Goal: Transaction & Acquisition: Purchase product/service

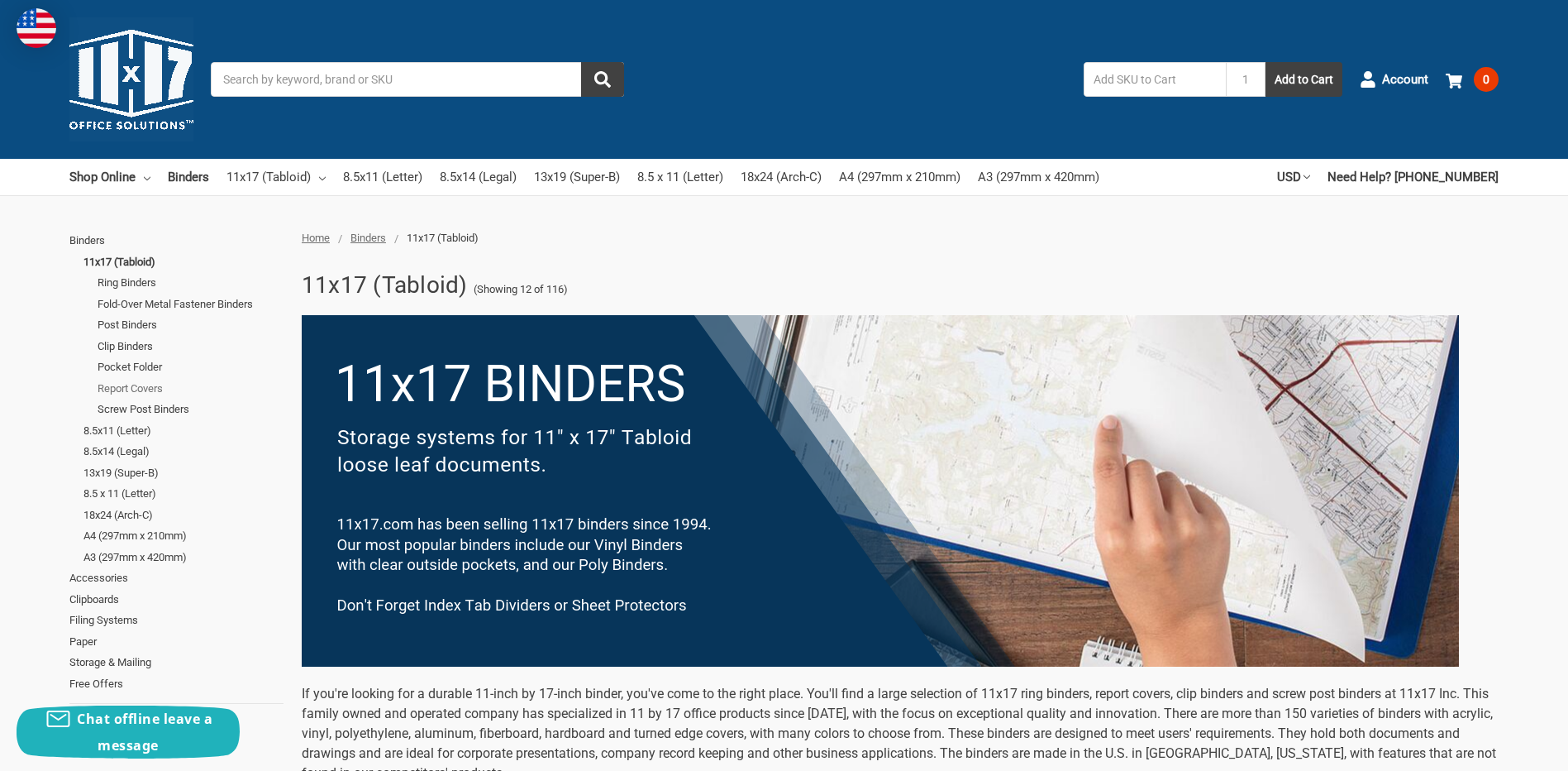
click at [151, 388] on link "Report Covers" at bounding box center [190, 389] width 186 height 22
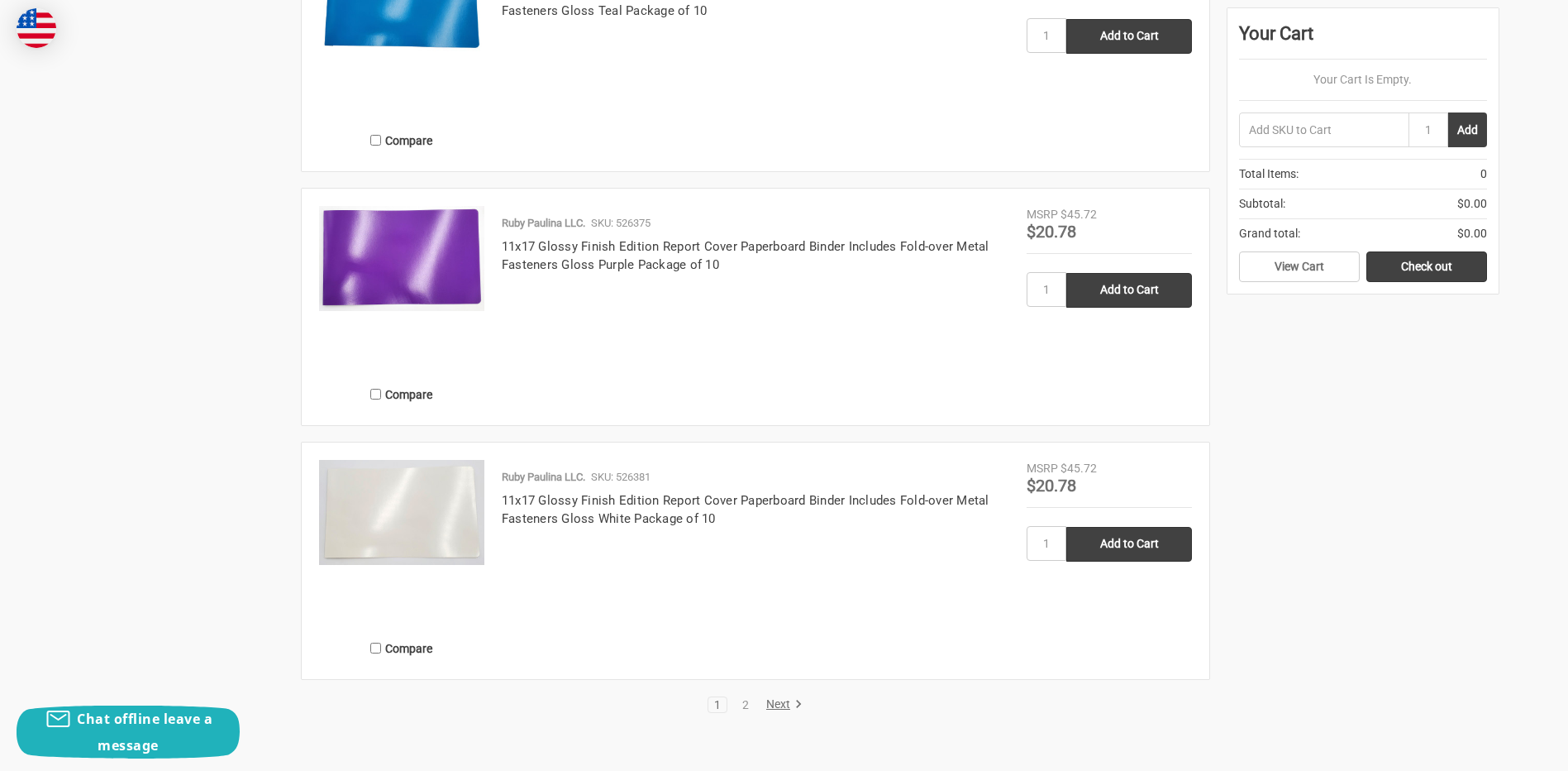
scroll to position [2812, 0]
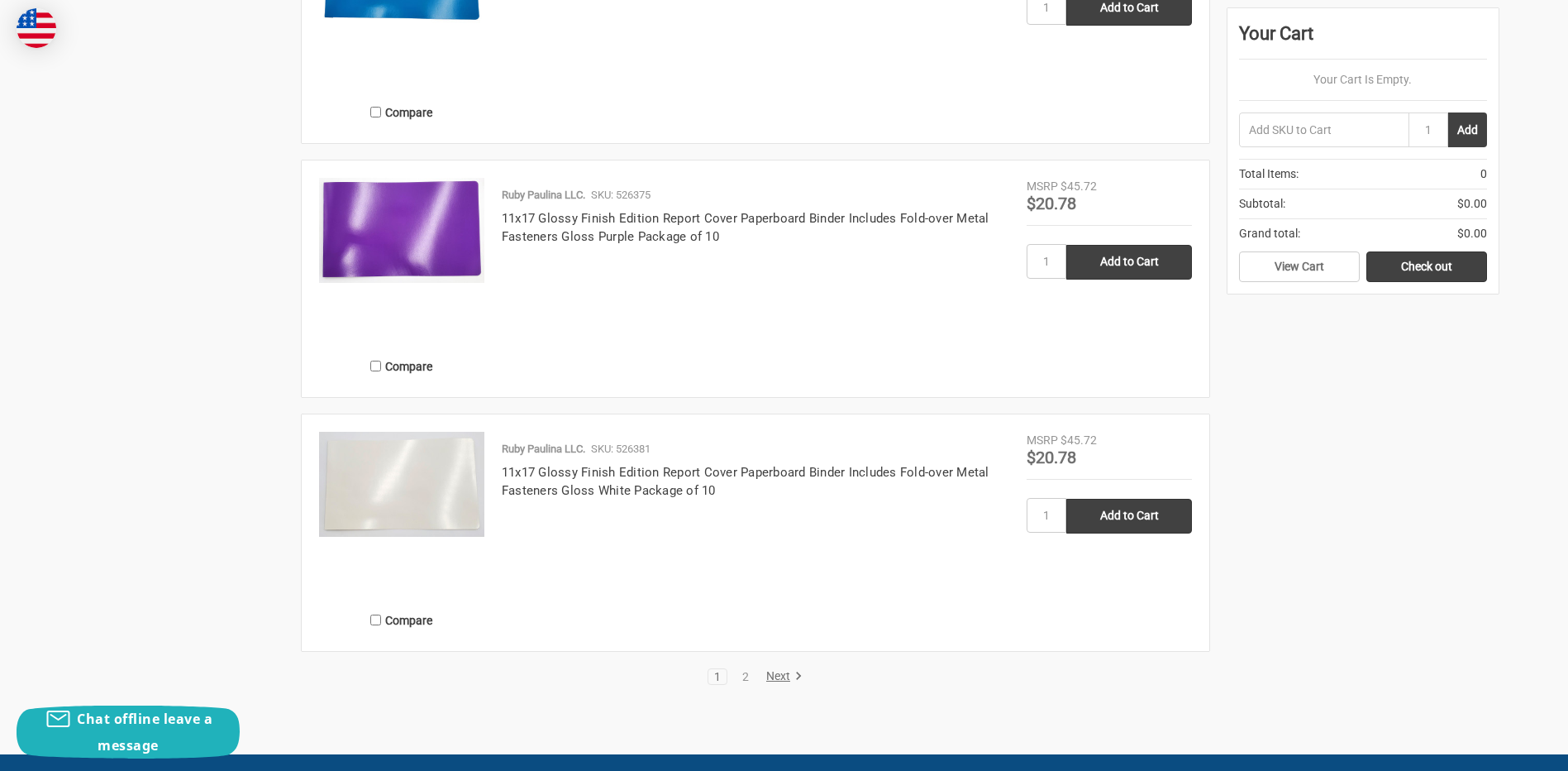
click at [780, 674] on link "Next" at bounding box center [782, 676] width 42 height 15
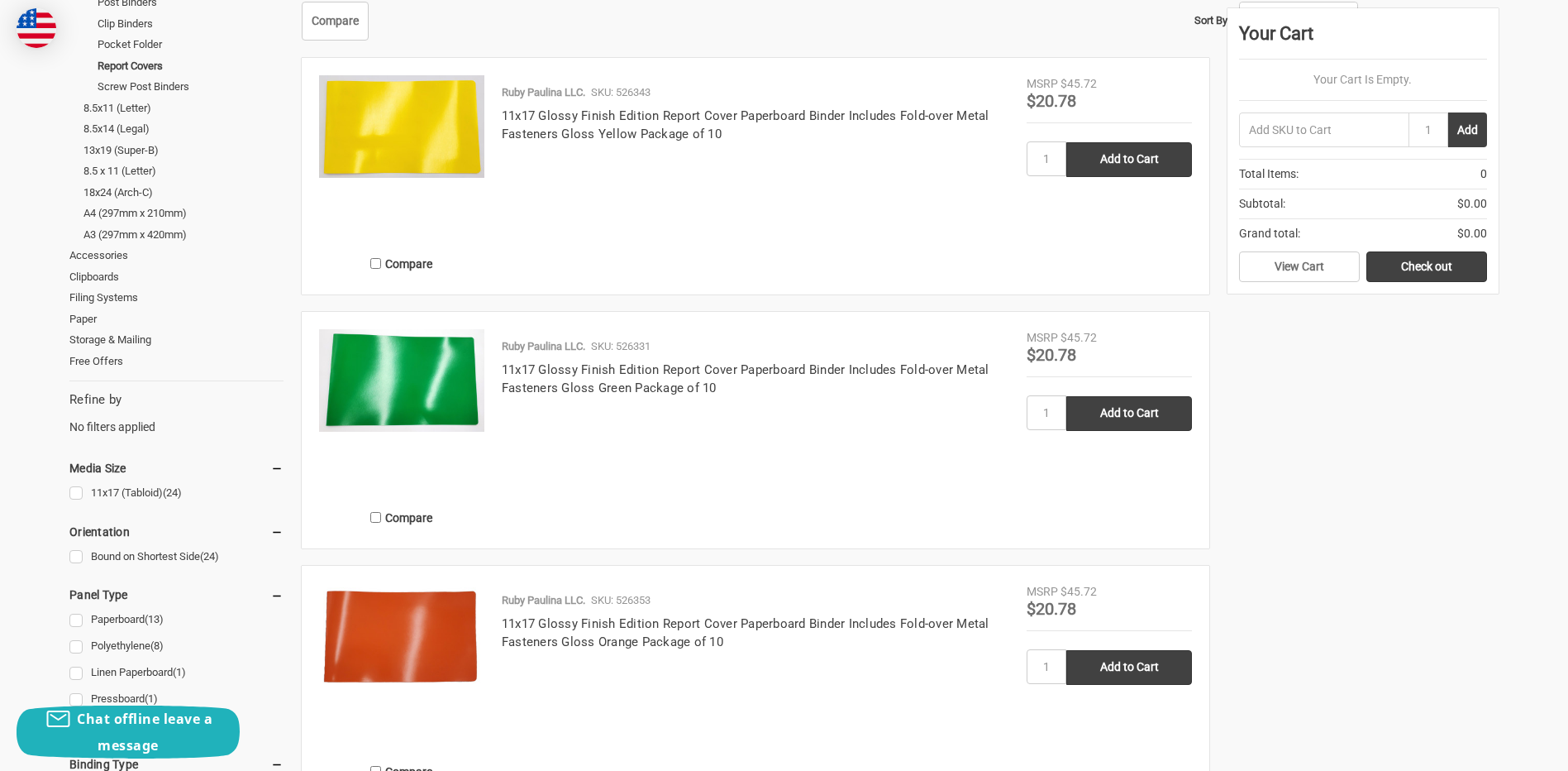
scroll to position [579, 0]
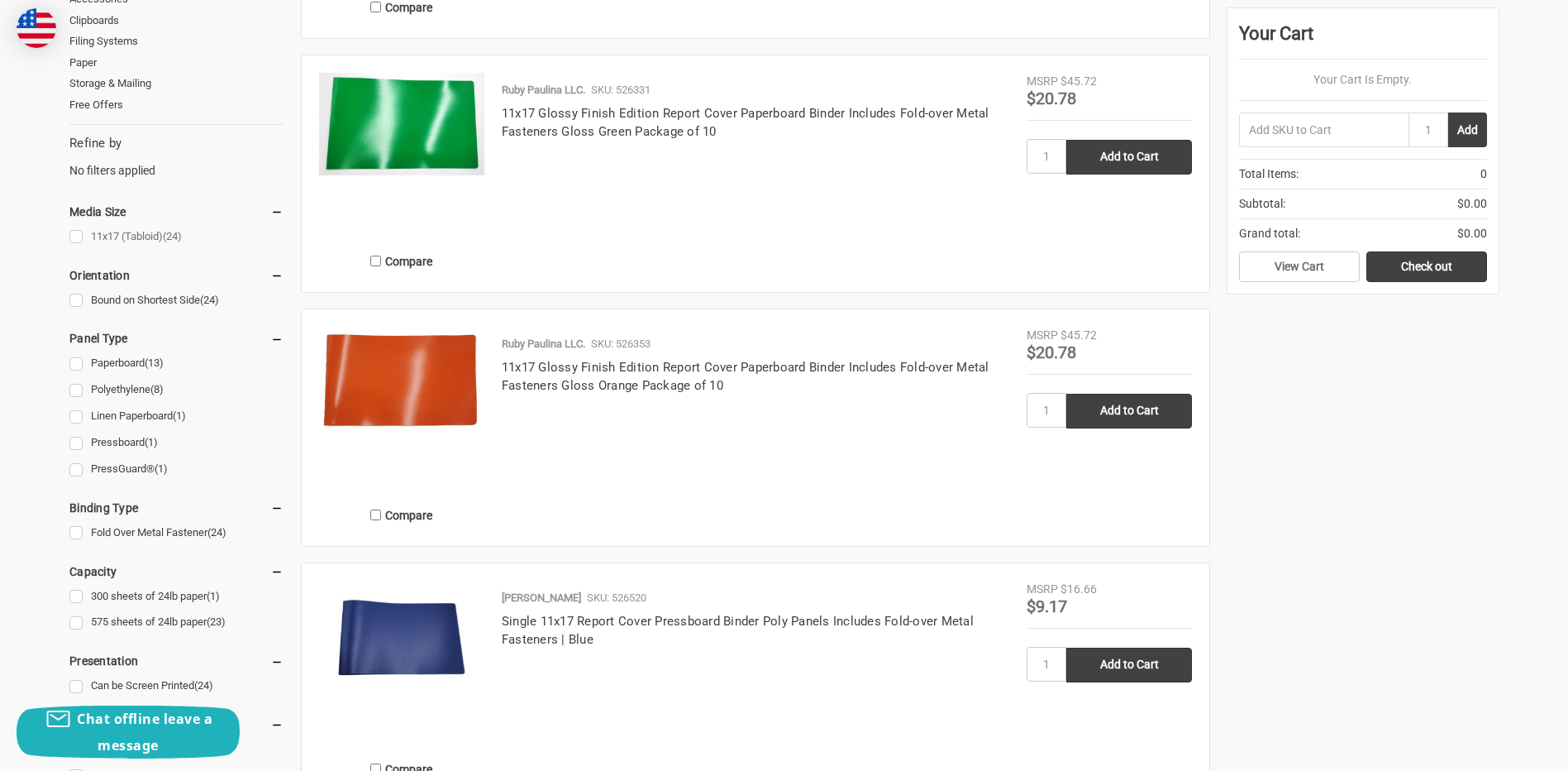
click at [77, 234] on link "11x17 (Tabloid) (24)" at bounding box center [176, 237] width 214 height 22
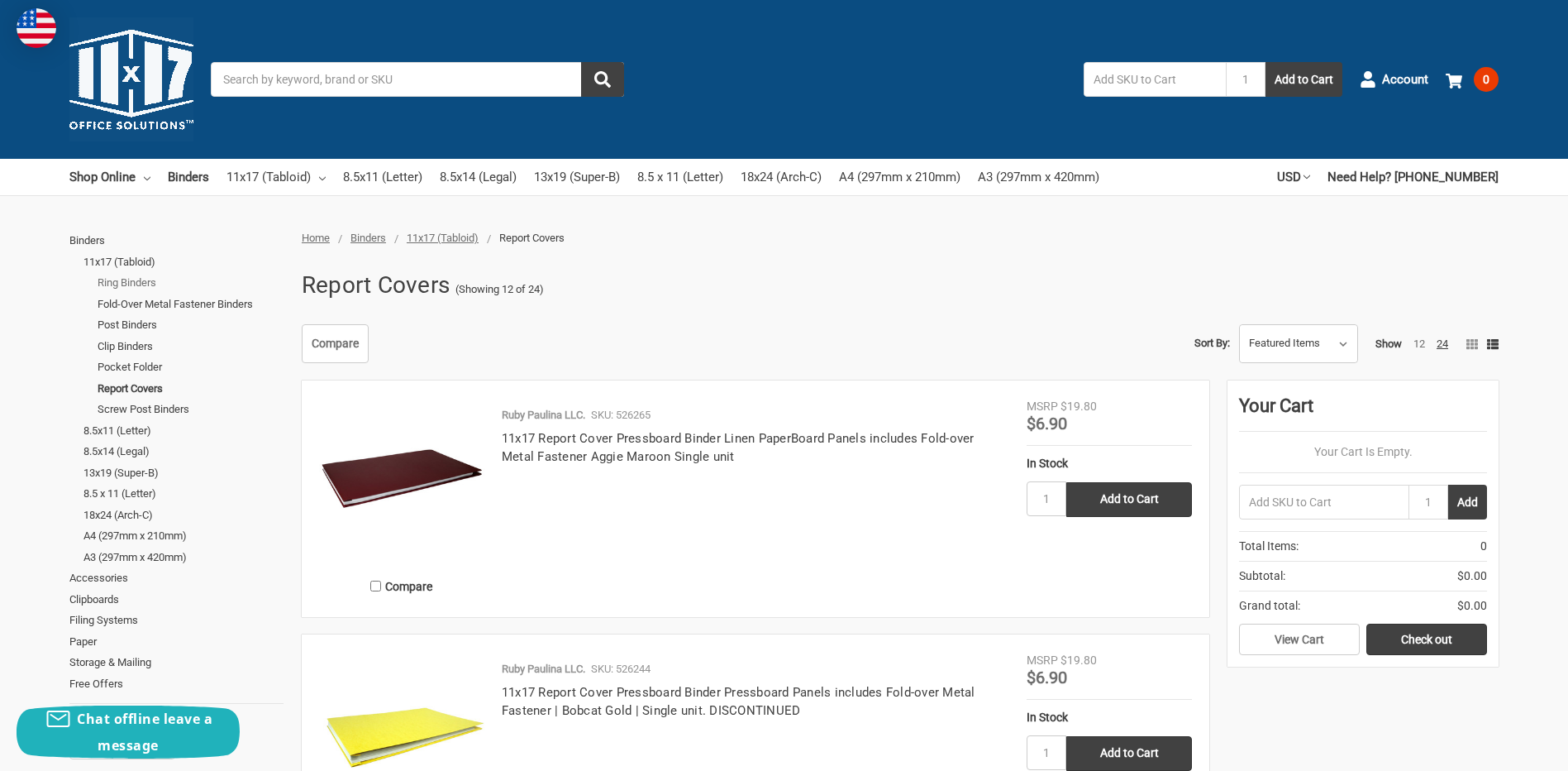
click at [128, 284] on link "Ring Binders" at bounding box center [190, 284] width 186 height 22
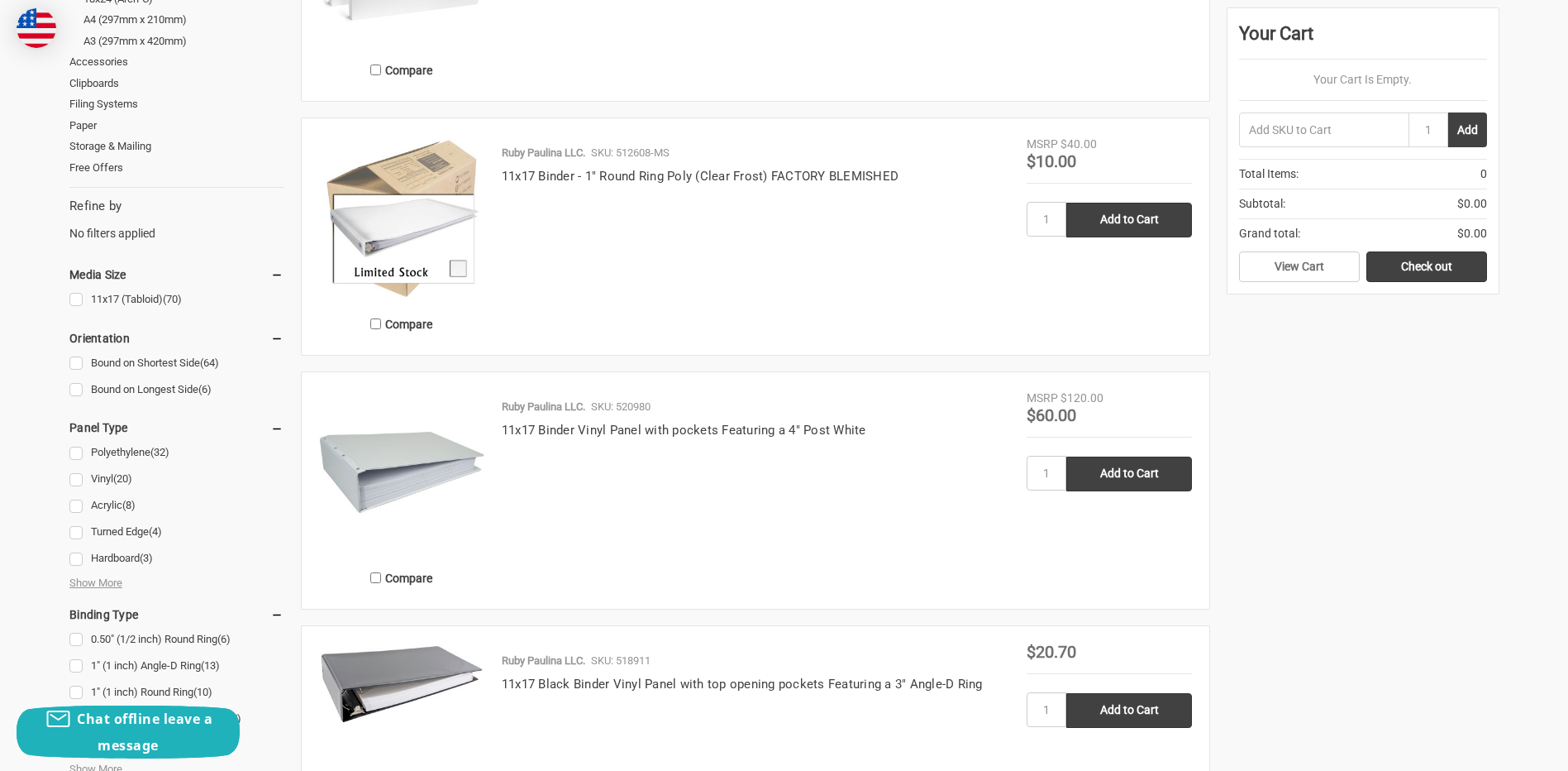
scroll to position [579, 0]
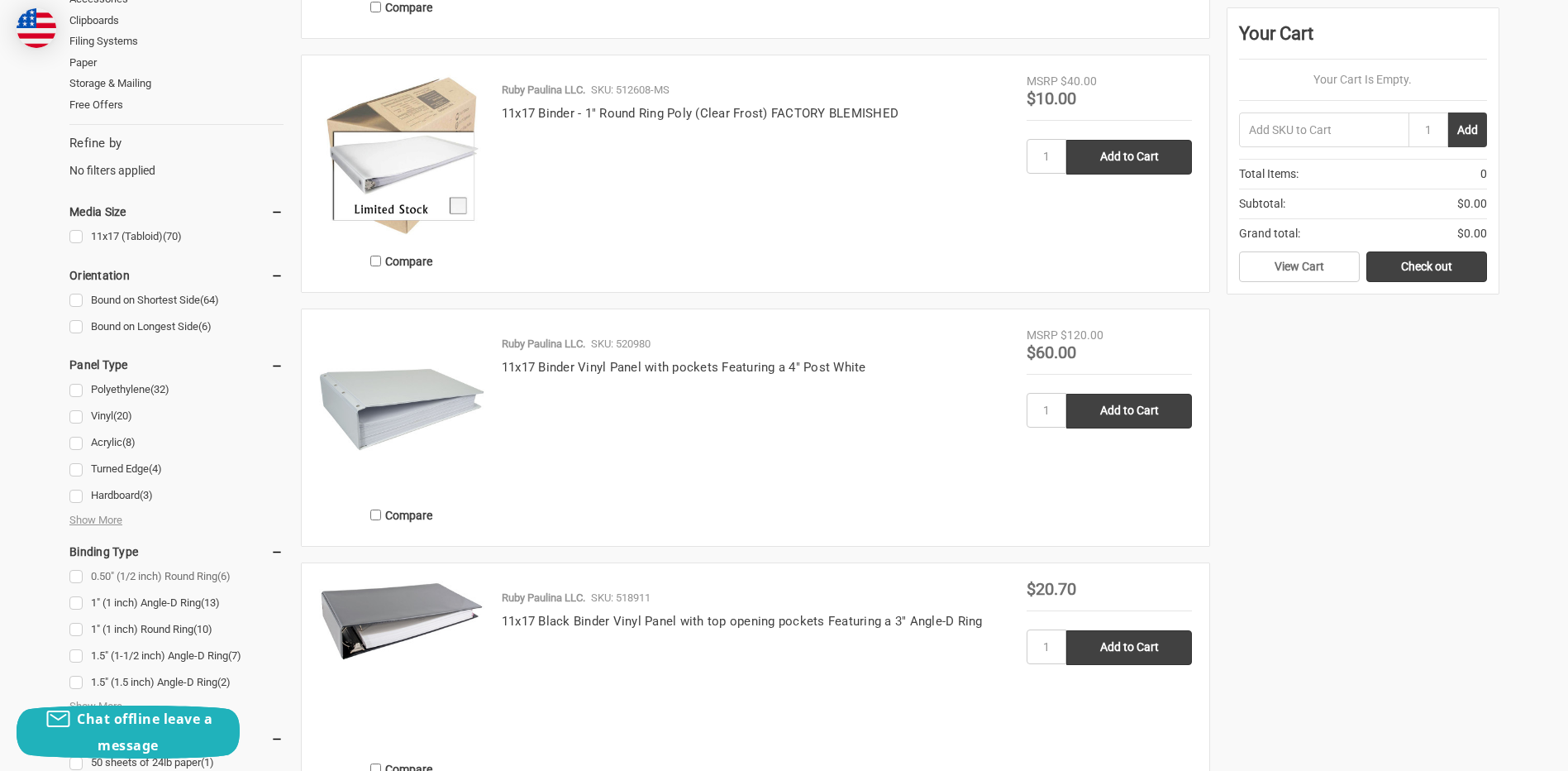
click at [79, 575] on link "0.50" (1/2 inch) Round Ring (6)" at bounding box center [176, 577] width 214 height 22
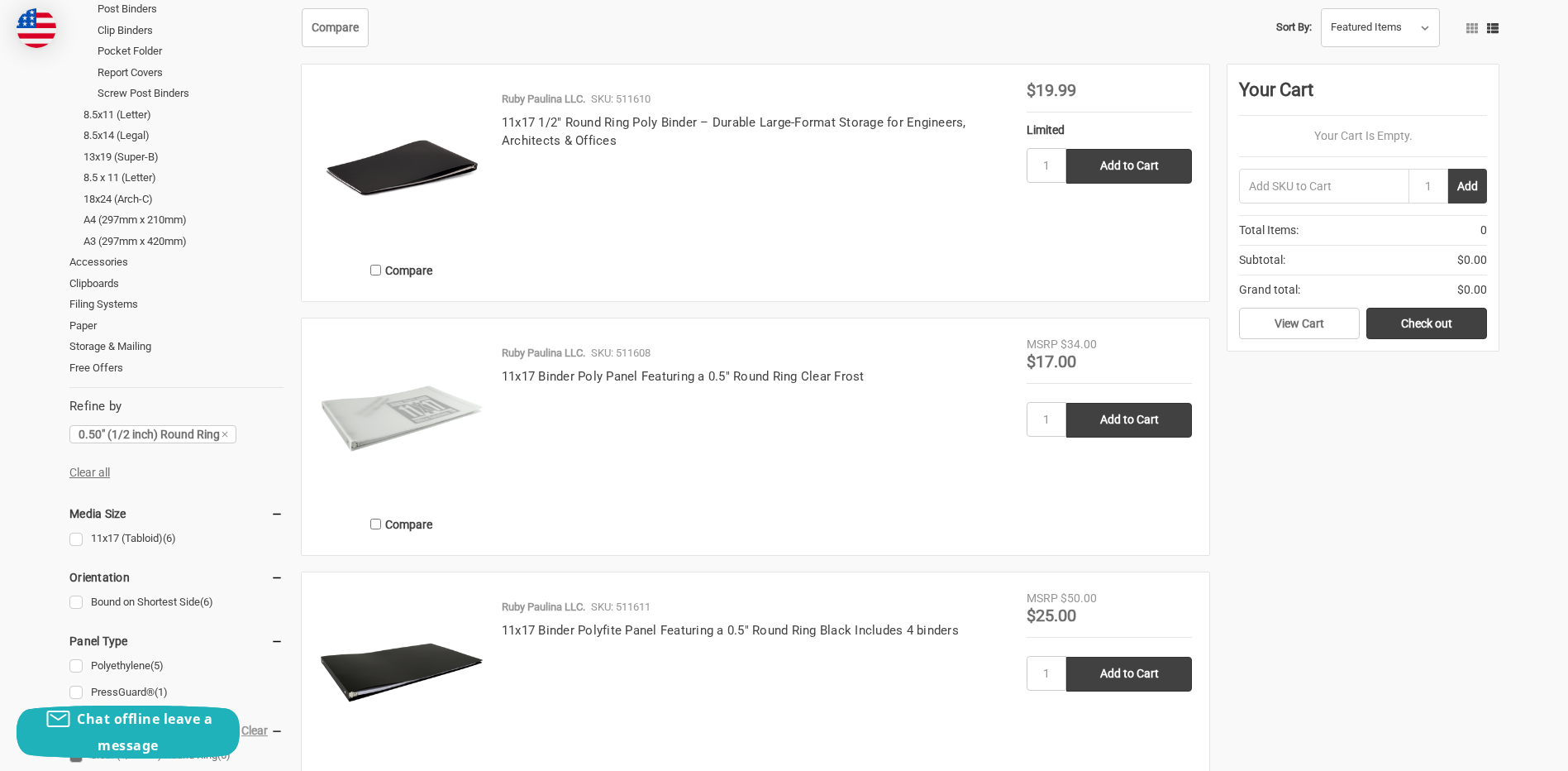
scroll to position [331, 0]
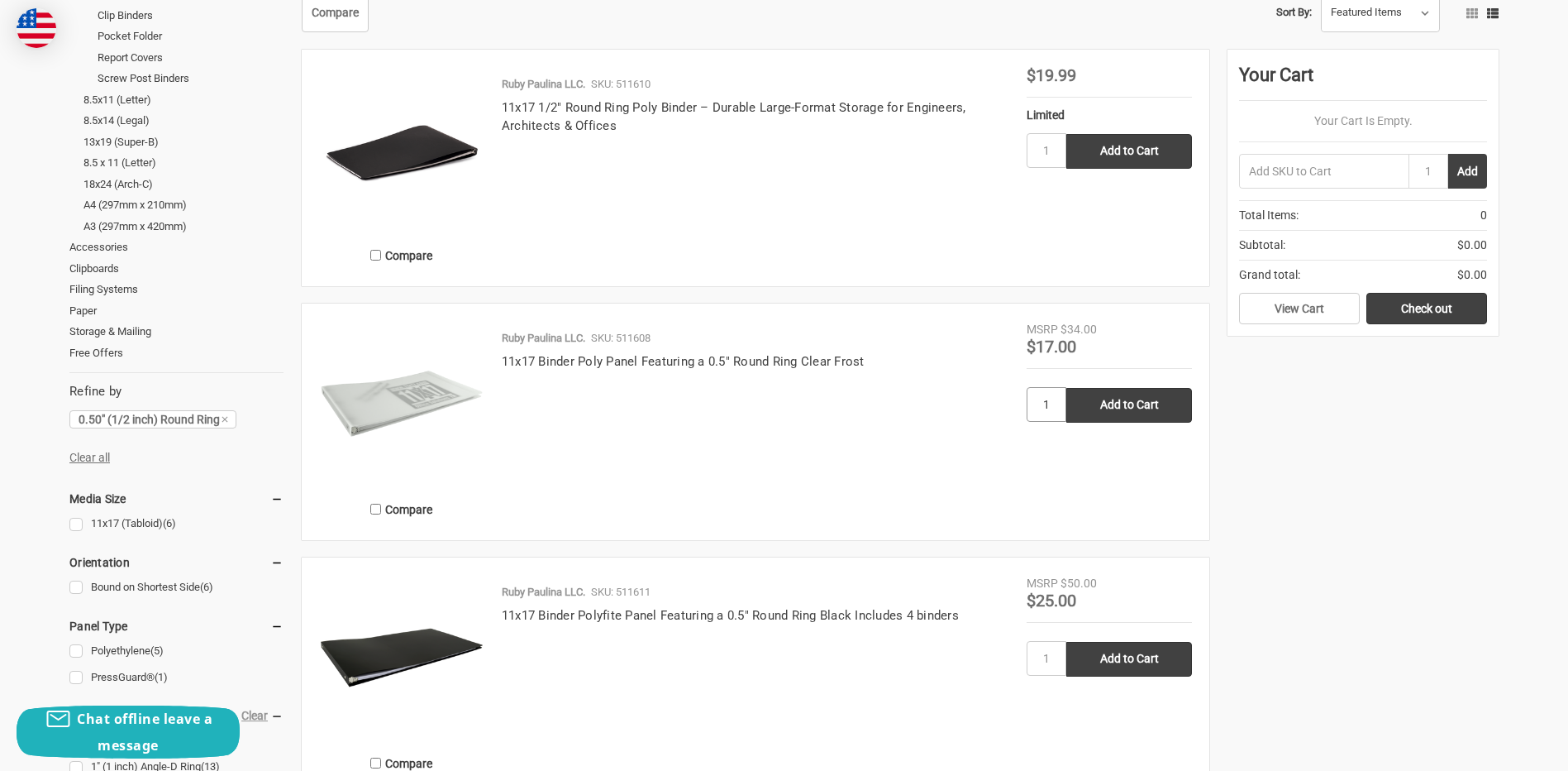
click at [1057, 408] on input "1" at bounding box center [1047, 404] width 40 height 35
type input "2"
click at [1130, 402] on input "Add to Cart" at bounding box center [1130, 405] width 125 height 35
type input "Add to Cart"
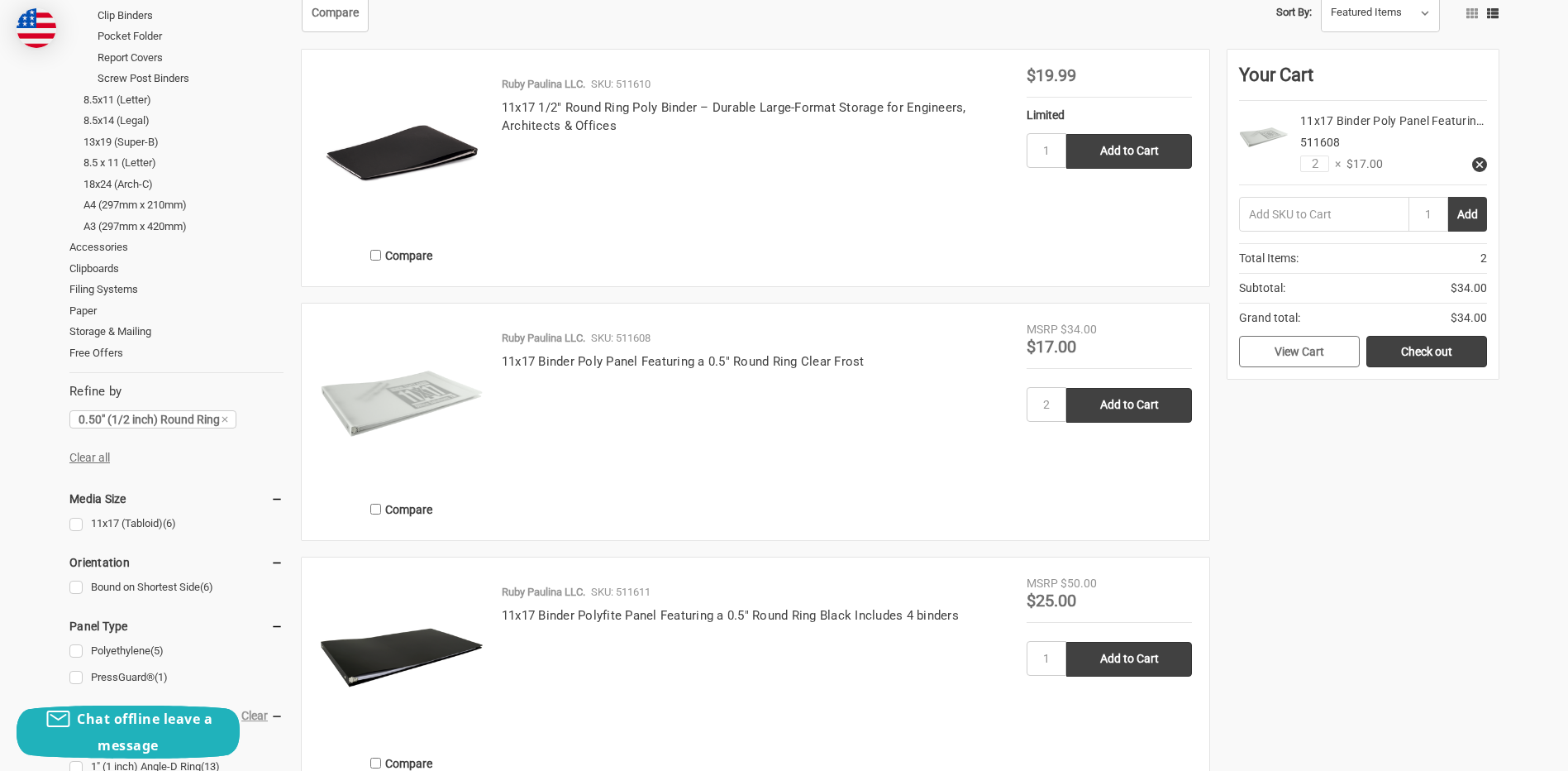
click at [1311, 356] on link "View Cart" at bounding box center [1299, 352] width 120 height 32
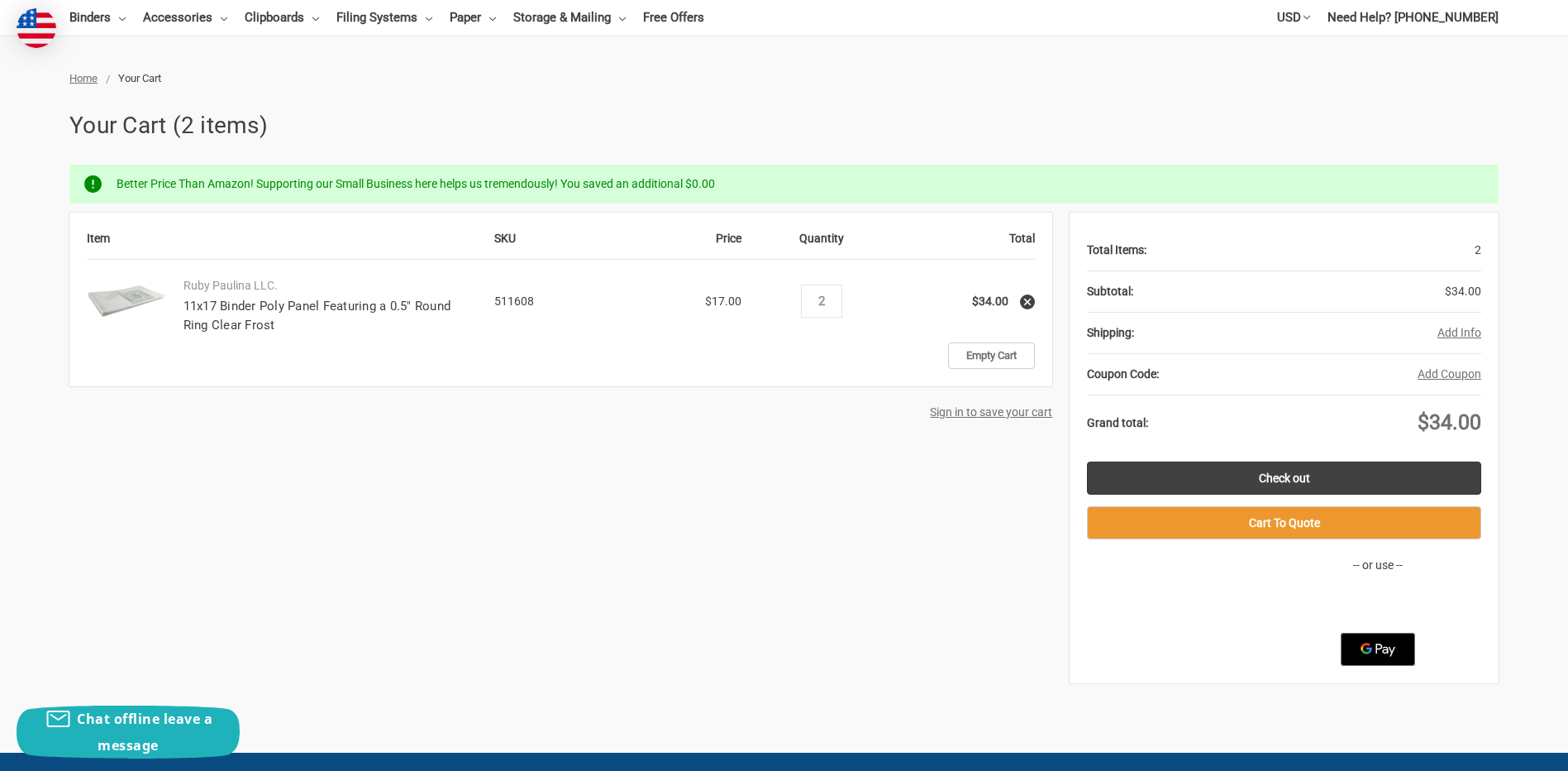
scroll to position [165, 0]
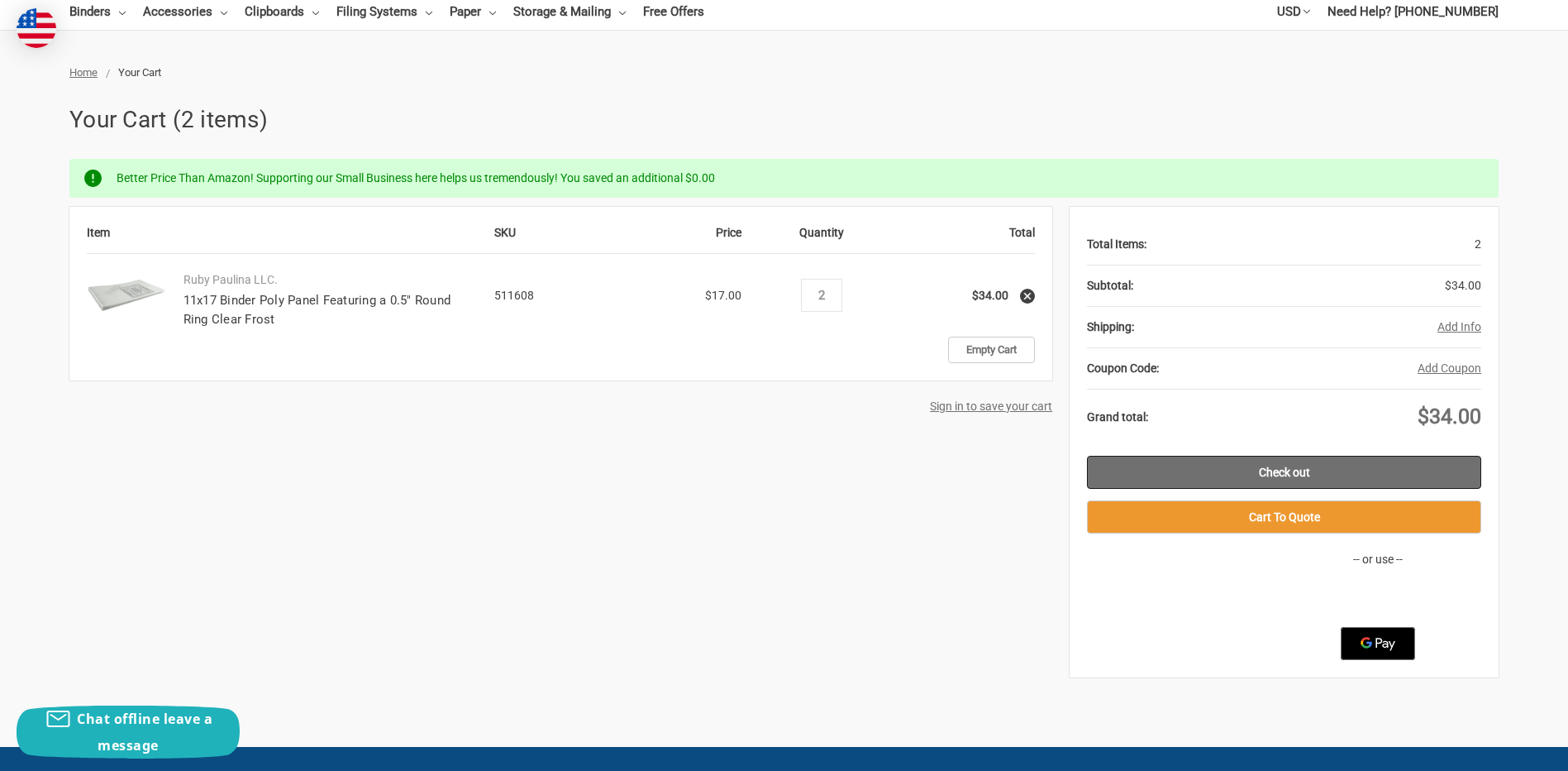
click at [1298, 466] on link "Check out" at bounding box center [1284, 472] width 395 height 33
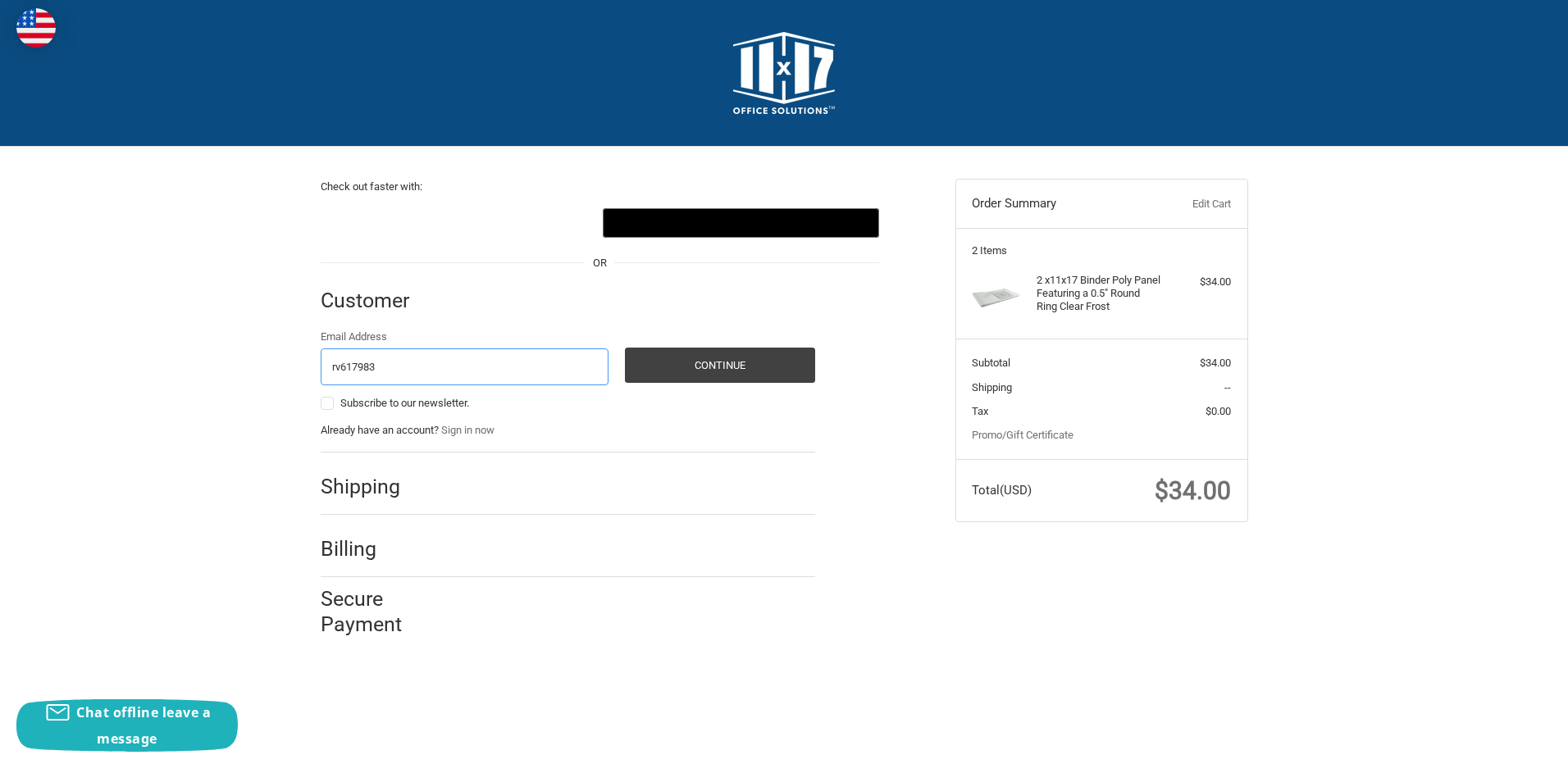
type input "rv617983@gmail.com"
click at [712, 367] on button "Continue" at bounding box center [720, 366] width 190 height 35
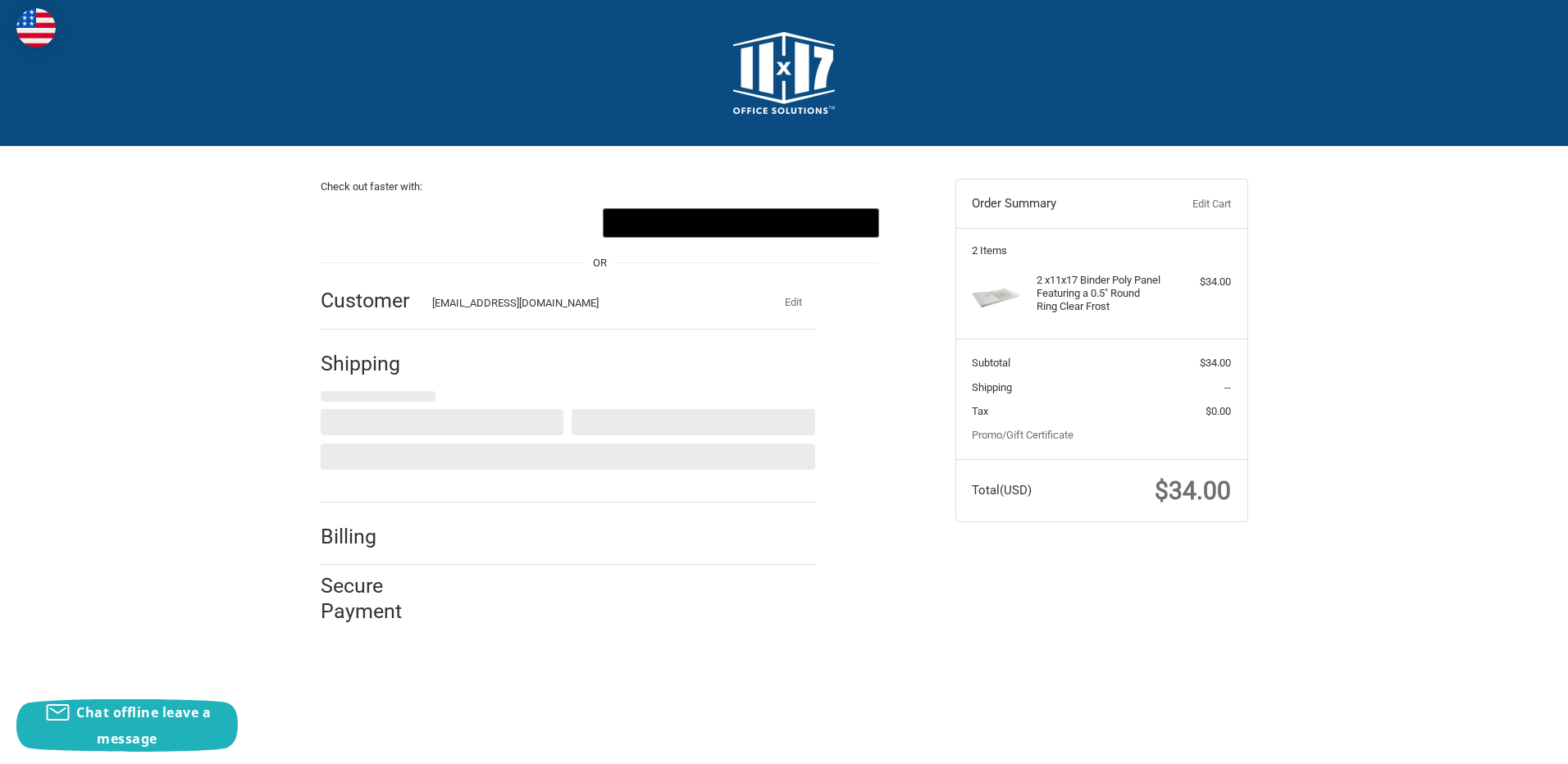
select select "US"
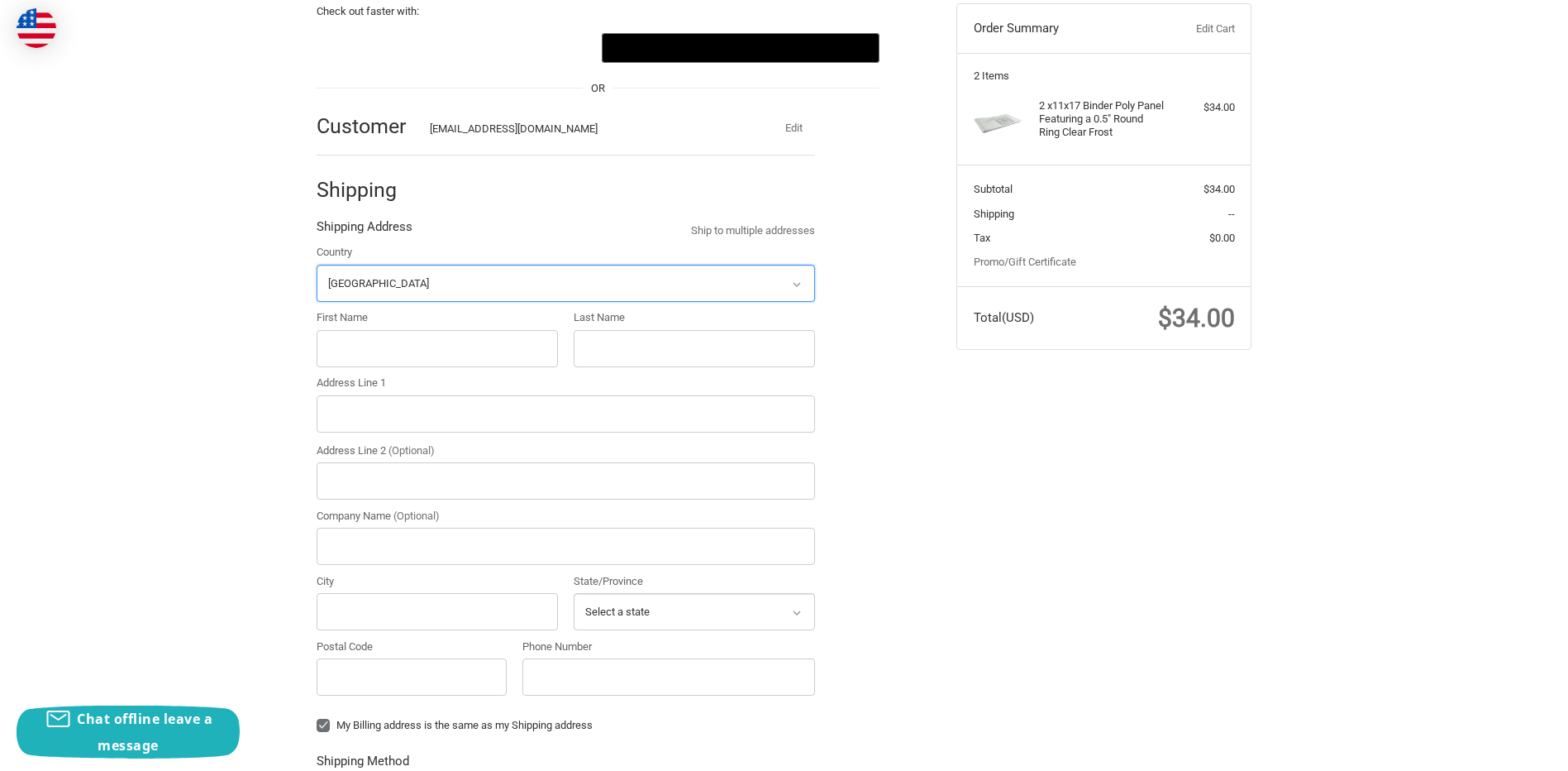
scroll to position [178, 0]
click at [535, 351] on input "First Name" at bounding box center [436, 347] width 242 height 37
type input "Richard"
type input "Vazquez"
type input "5 Walnut Road"
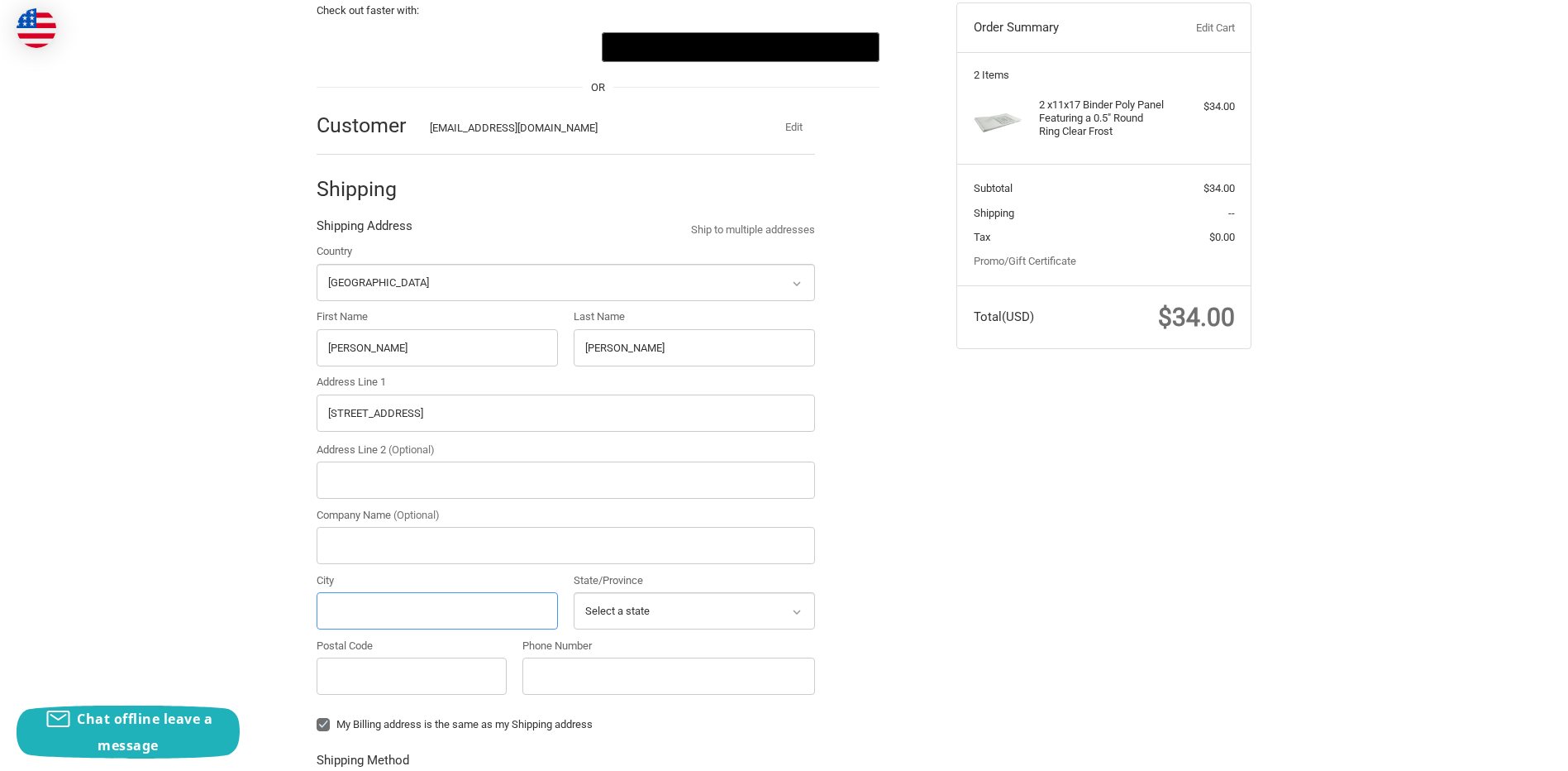
type input "Glen Cove"
select select "NY"
type input "11542"
type input "15163753862"
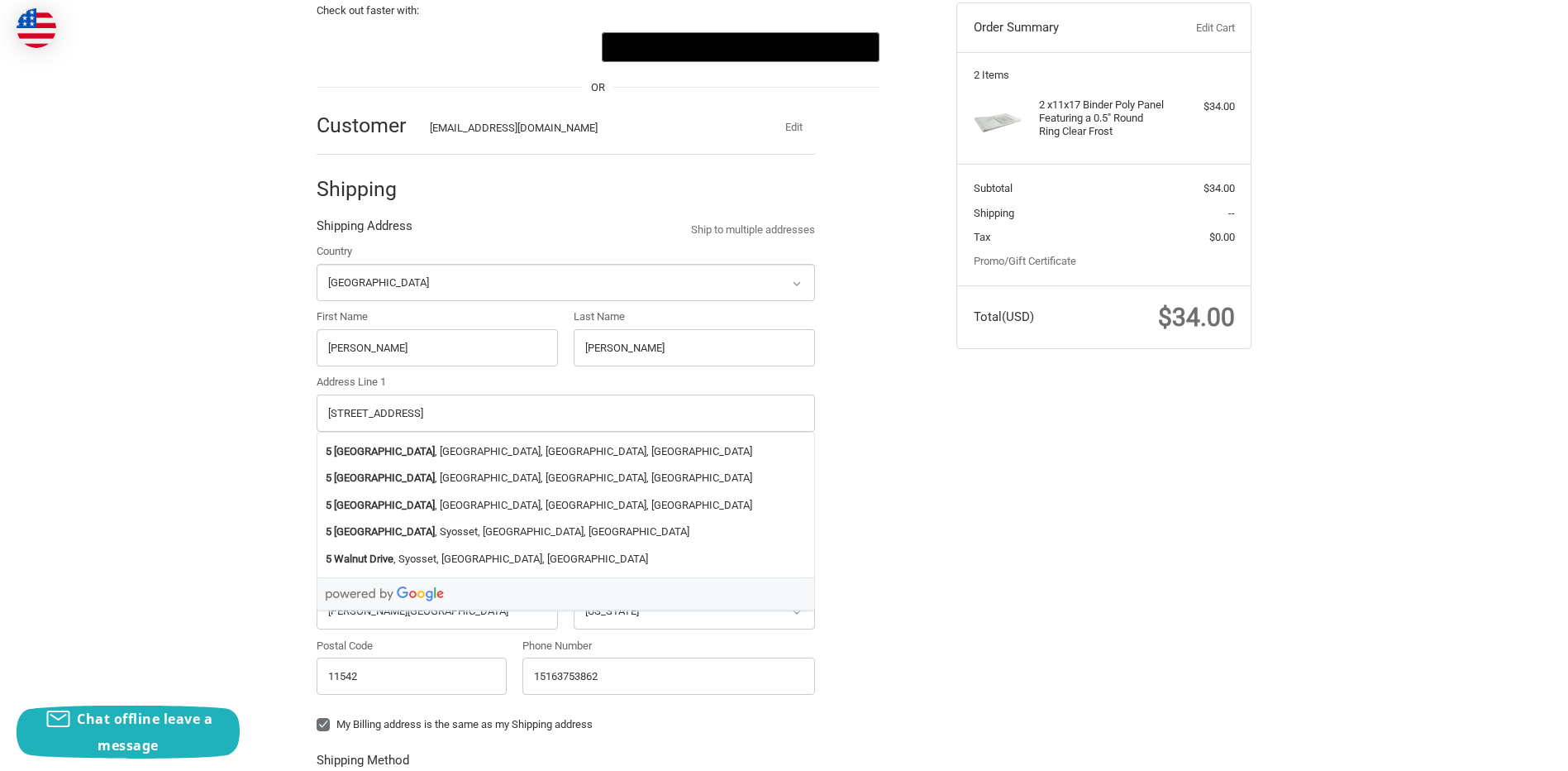
click at [1068, 497] on div "Check out faster with: @import url(//fonts.googleapis.com/css?family=Google+San…" at bounding box center [784, 556] width 992 height 1173
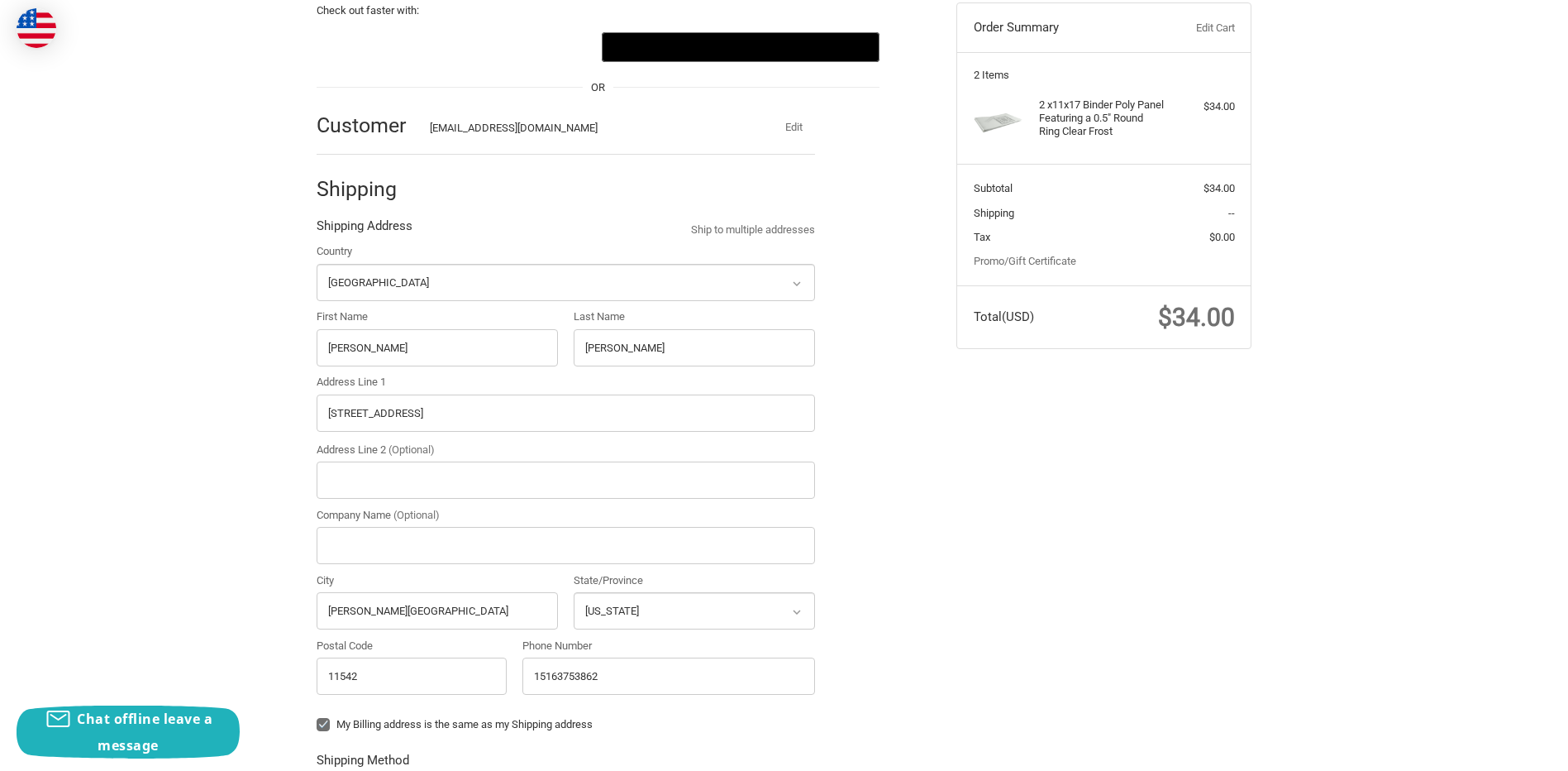
radio input "true"
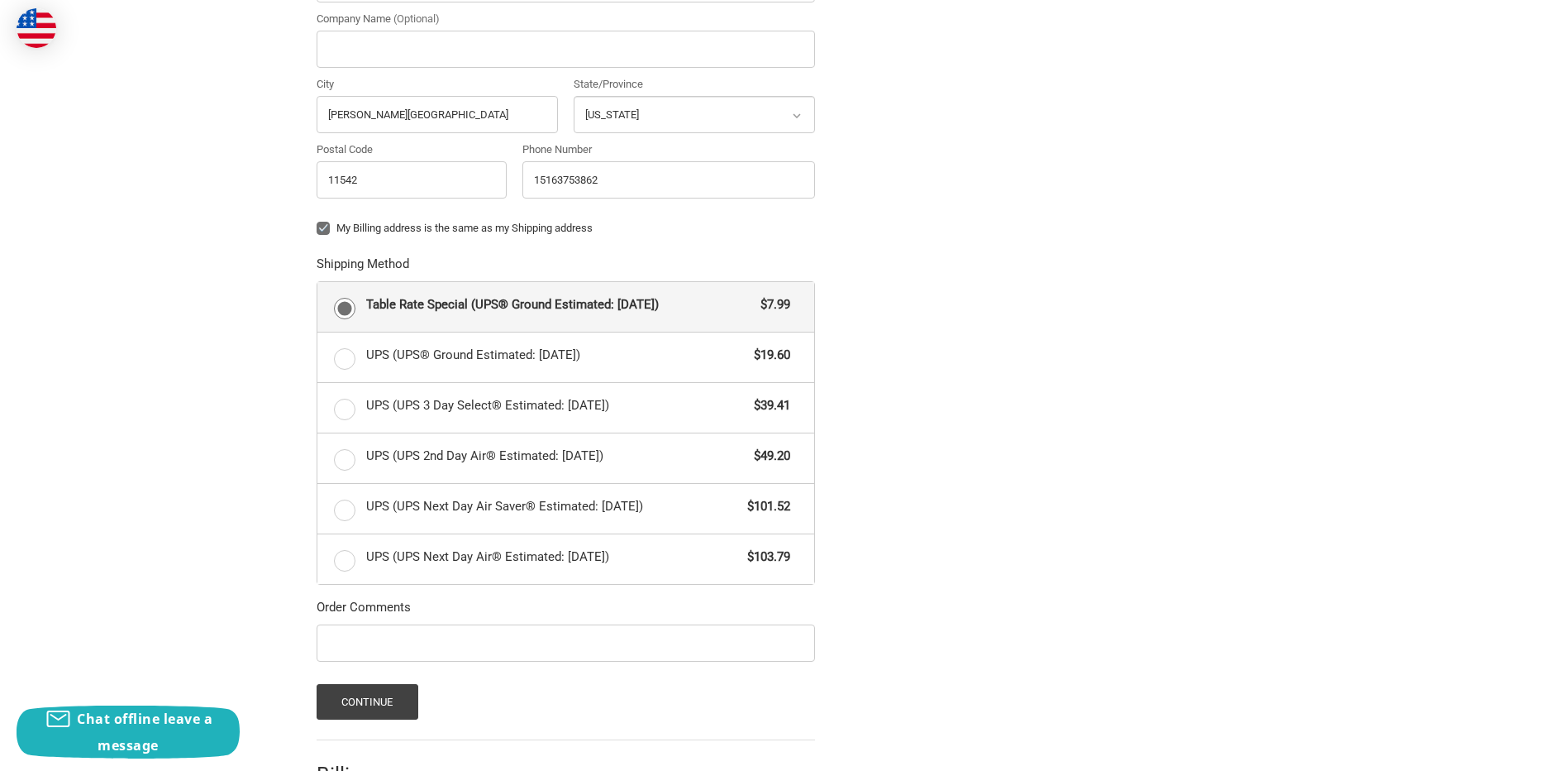
scroll to position [802, 0]
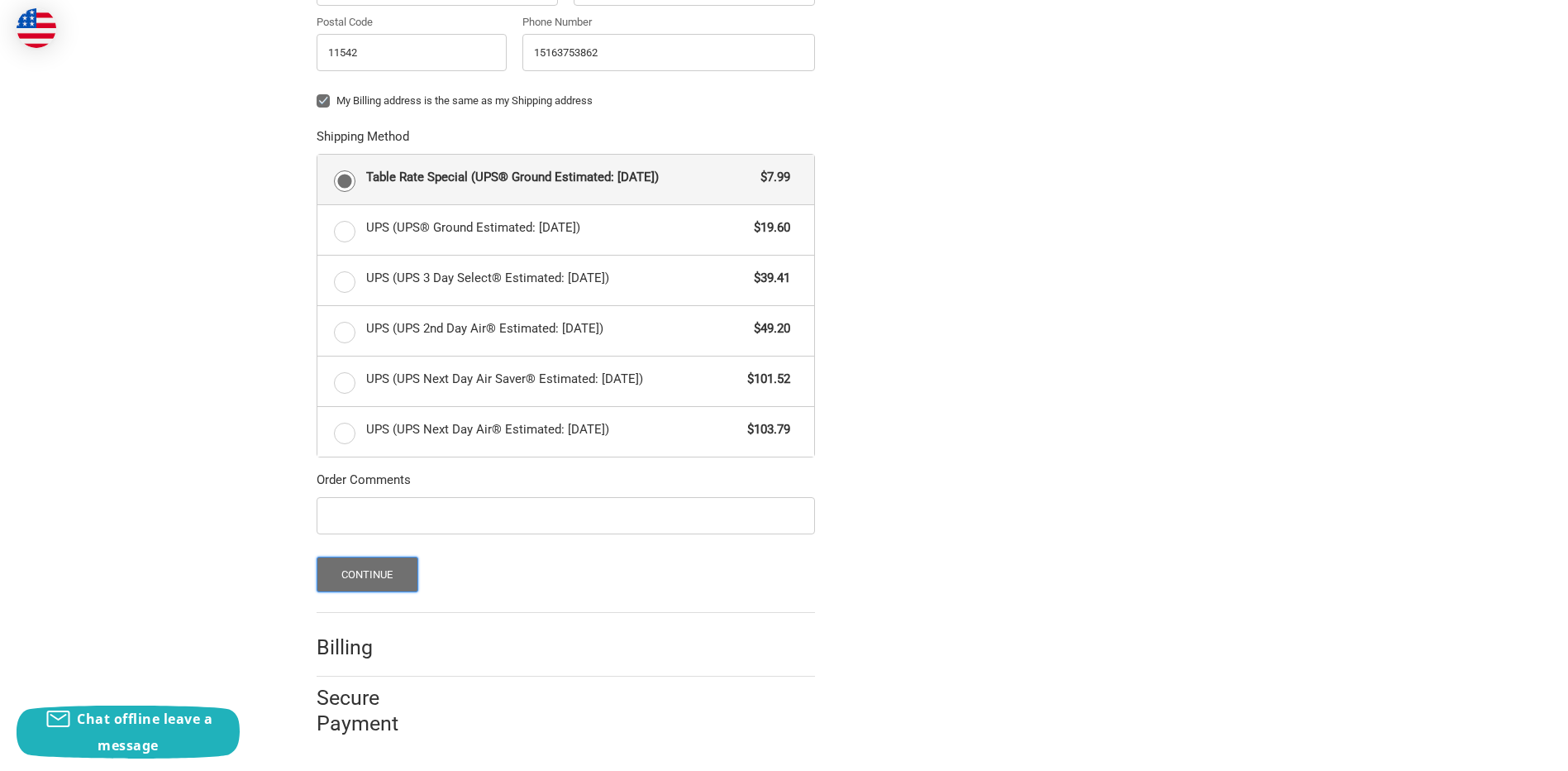
click at [337, 571] on button "Continue" at bounding box center [367, 575] width 101 height 36
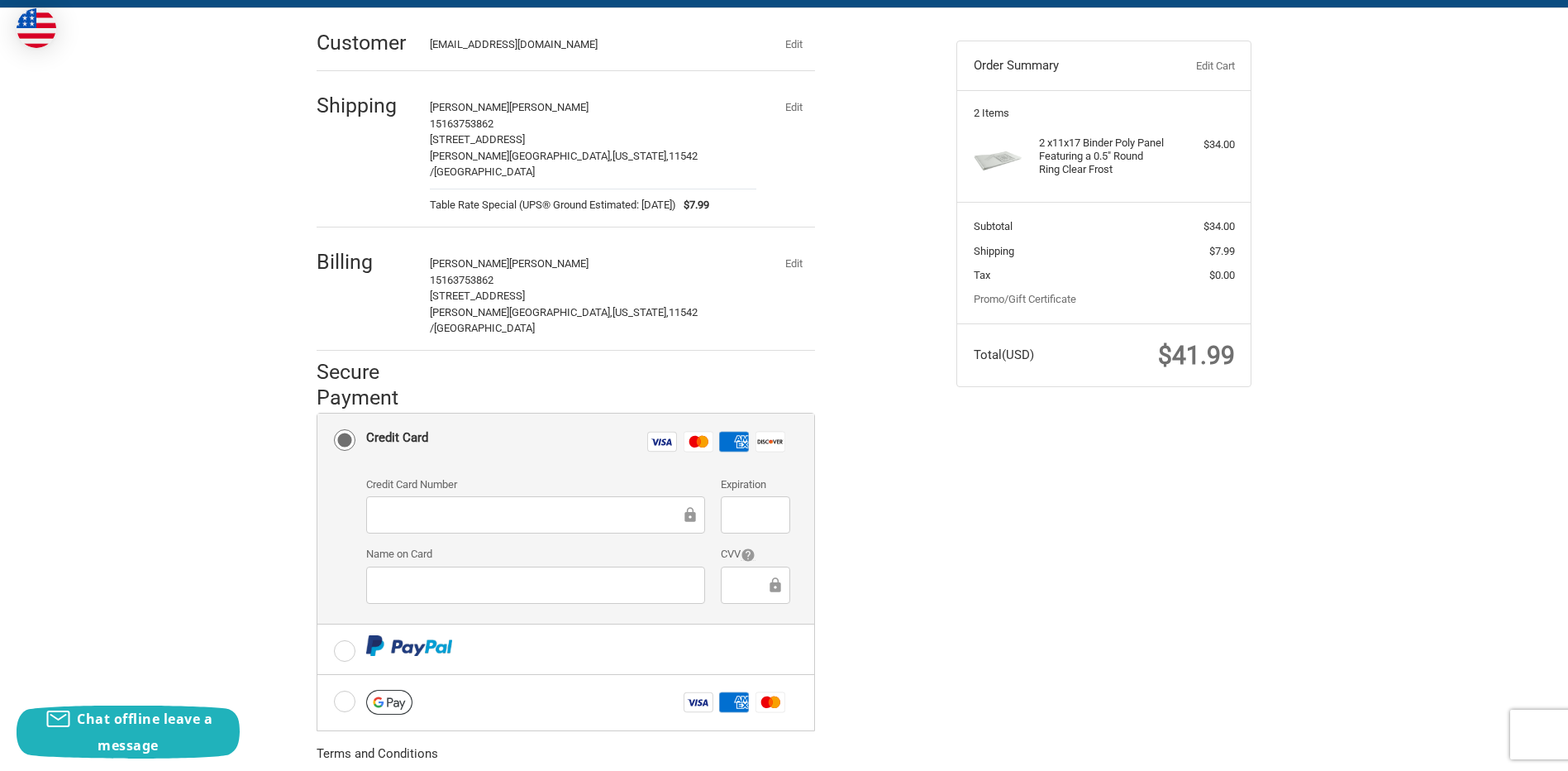
scroll to position [133, 0]
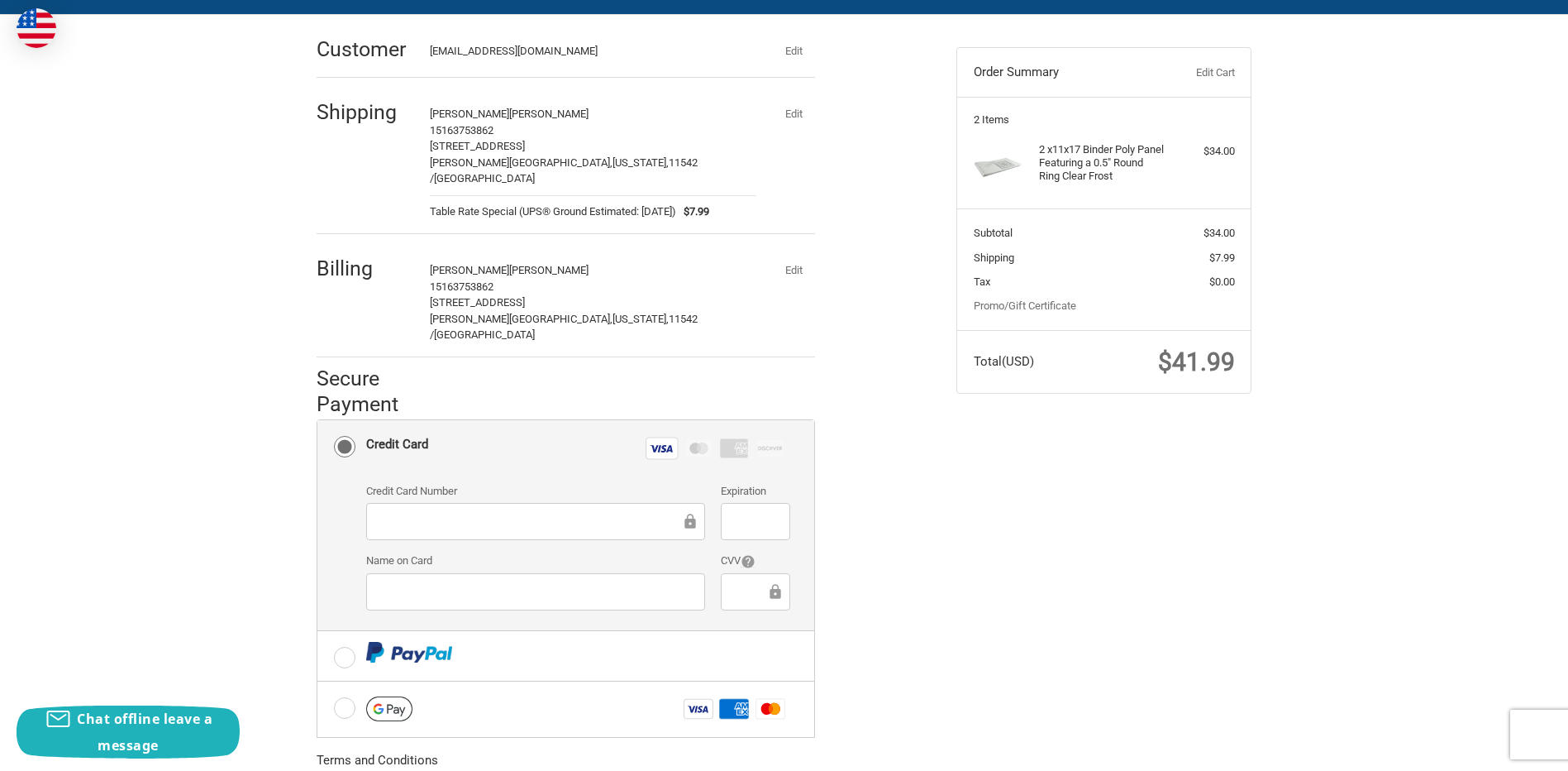
click at [942, 576] on div "Check out faster with: @import url(//fonts.googleapis.com/css?family=Google+San…" at bounding box center [624, 475] width 640 height 920
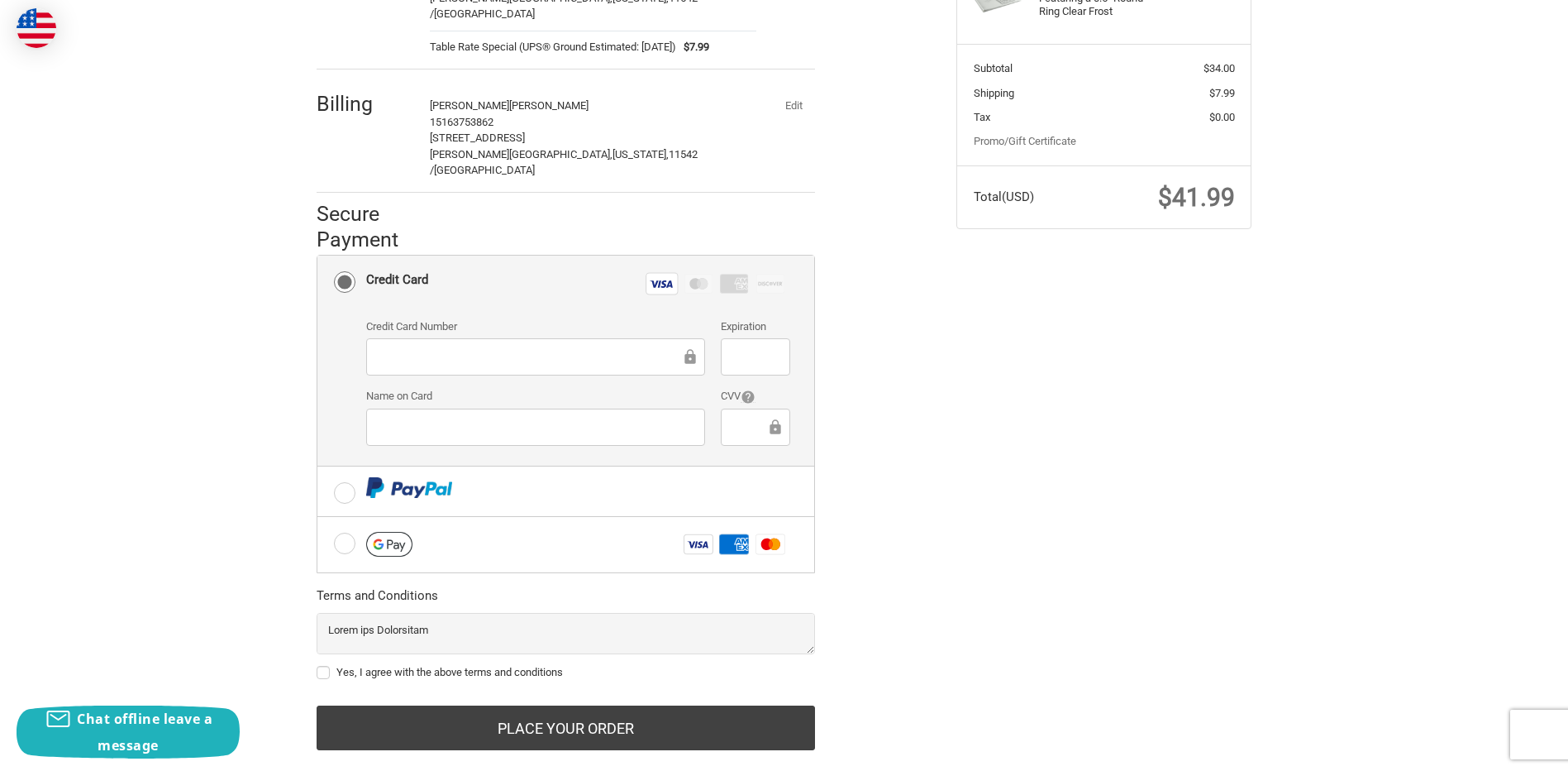
scroll to position [298, 0]
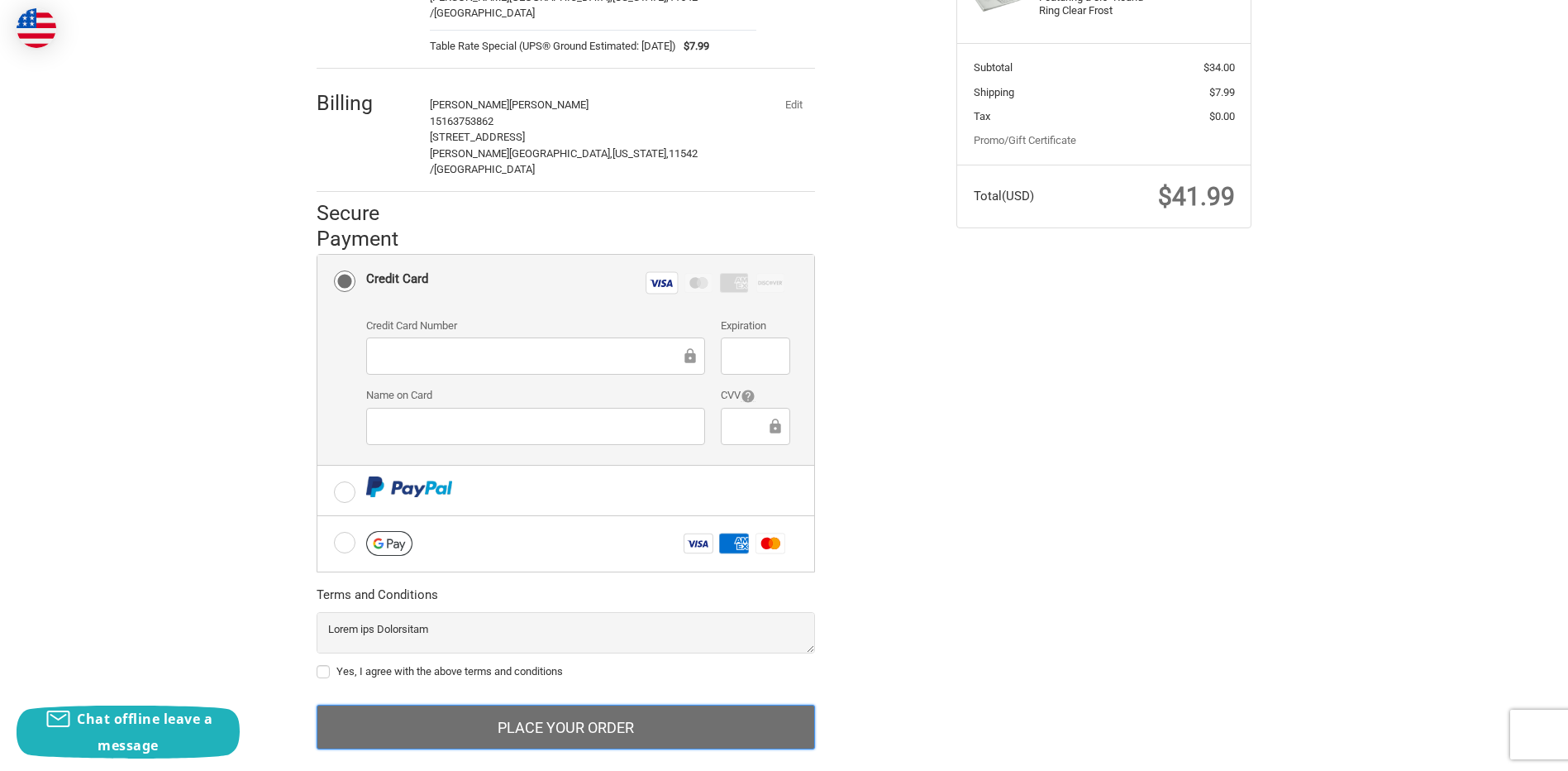
click at [584, 704] on button "Place Your Order" at bounding box center [565, 726] width 498 height 45
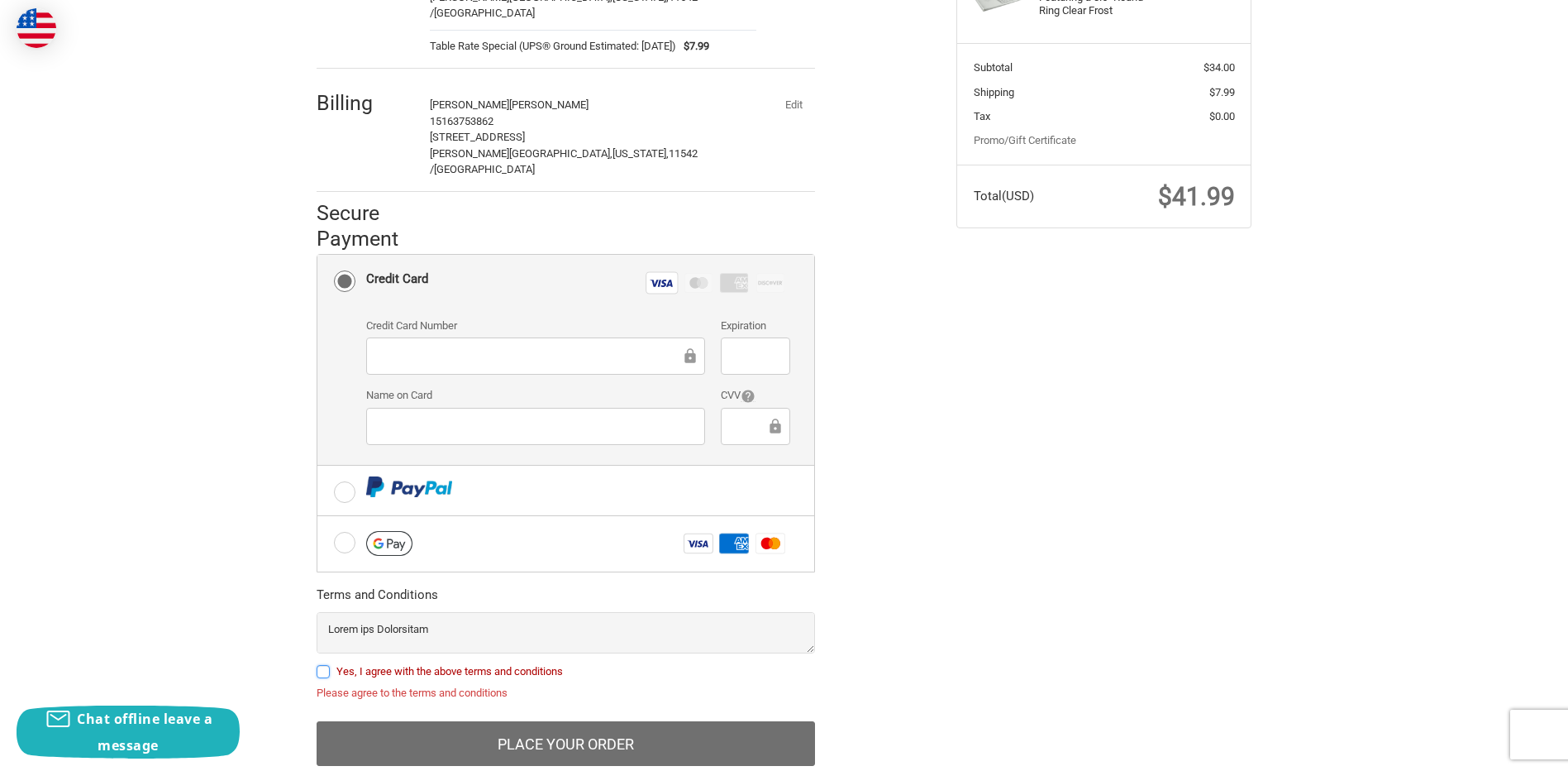
scroll to position [314, 0]
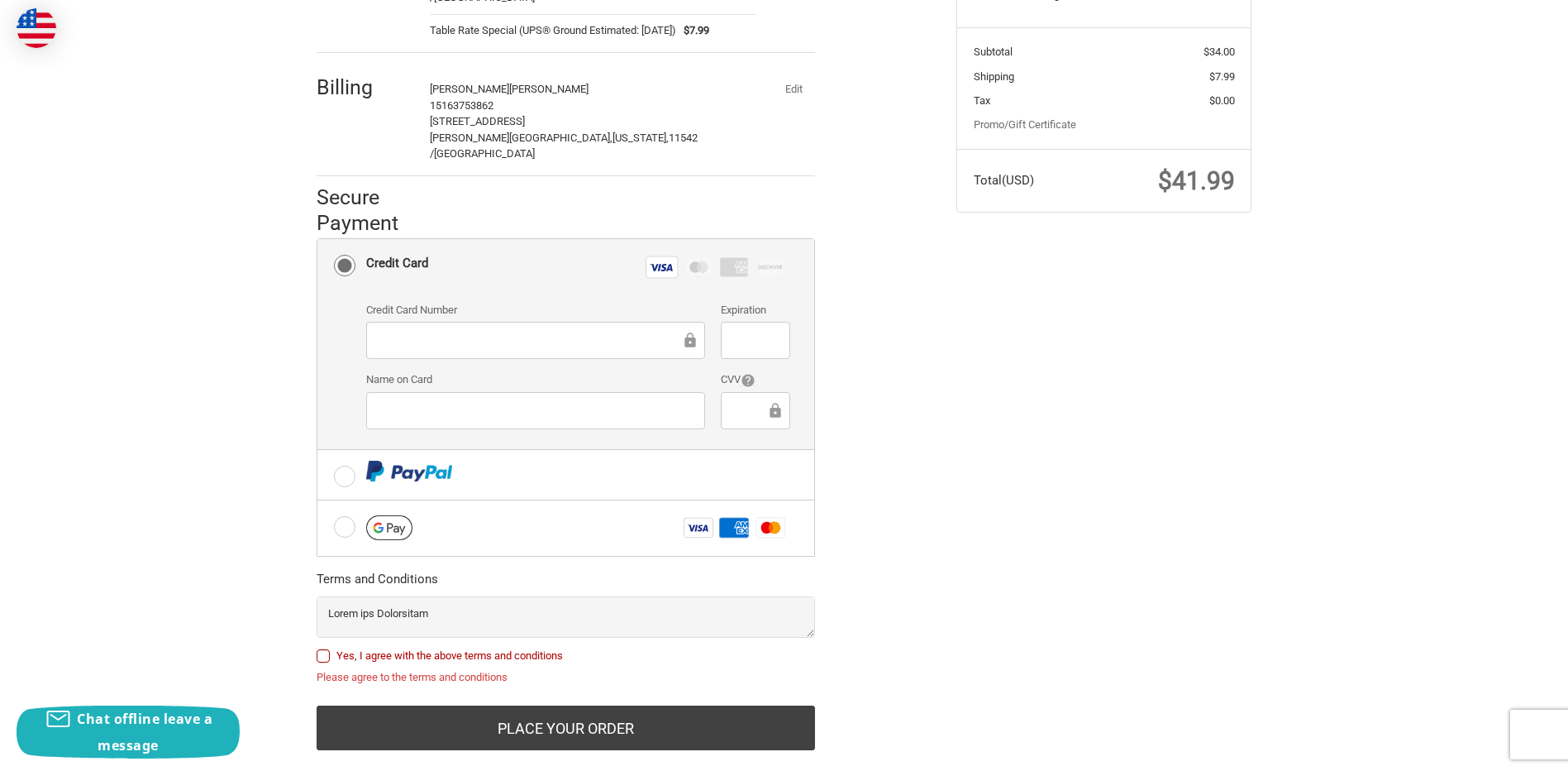
click at [323, 650] on label "Yes, I agree with the above terms and conditions" at bounding box center [565, 656] width 498 height 13
click at [317, 648] on input "Yes, I agree with the above terms and conditions" at bounding box center [316, 648] width 1 height 1
checkbox input "true"
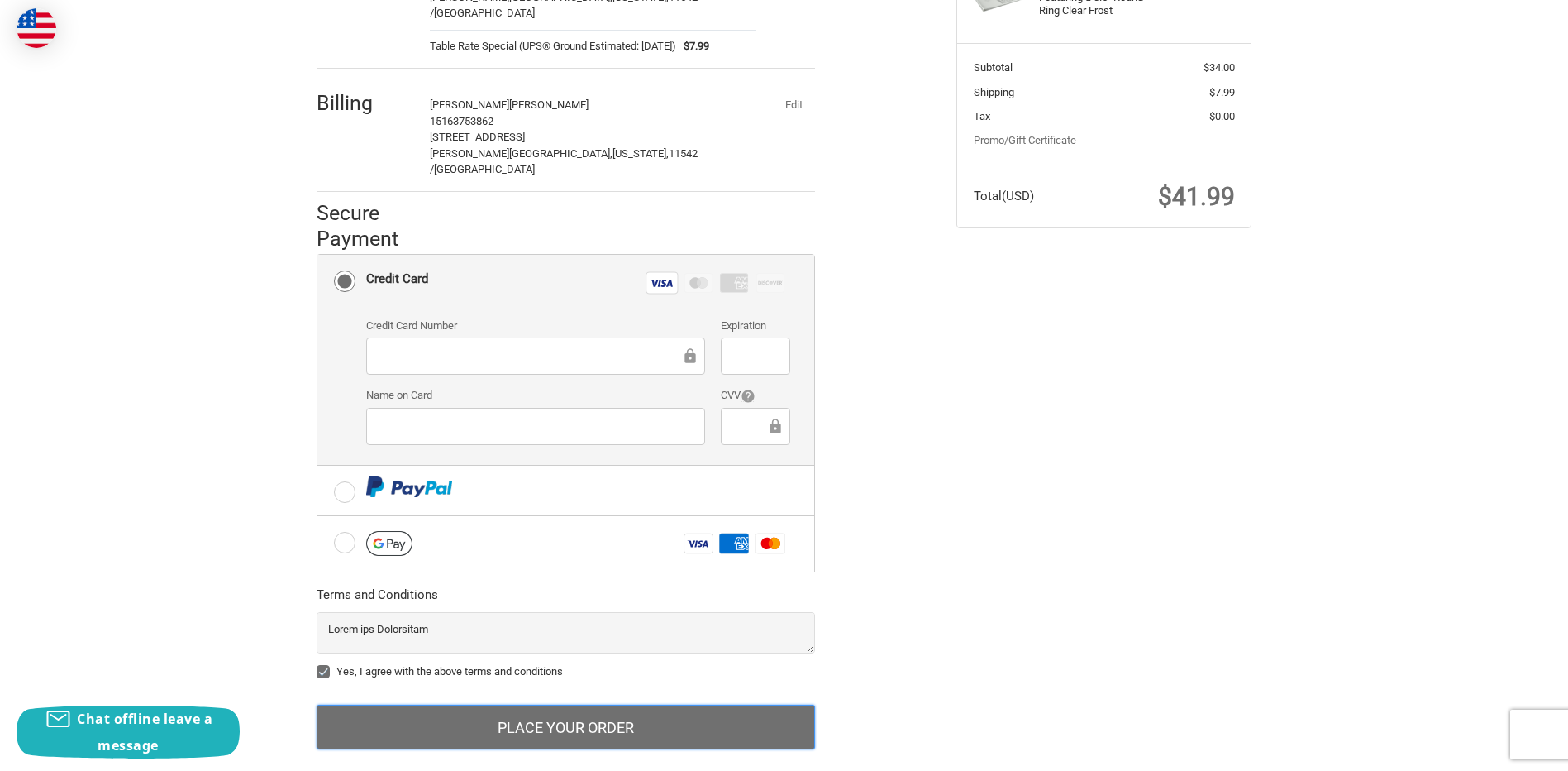
click at [528, 704] on button "Place Your Order" at bounding box center [565, 726] width 498 height 45
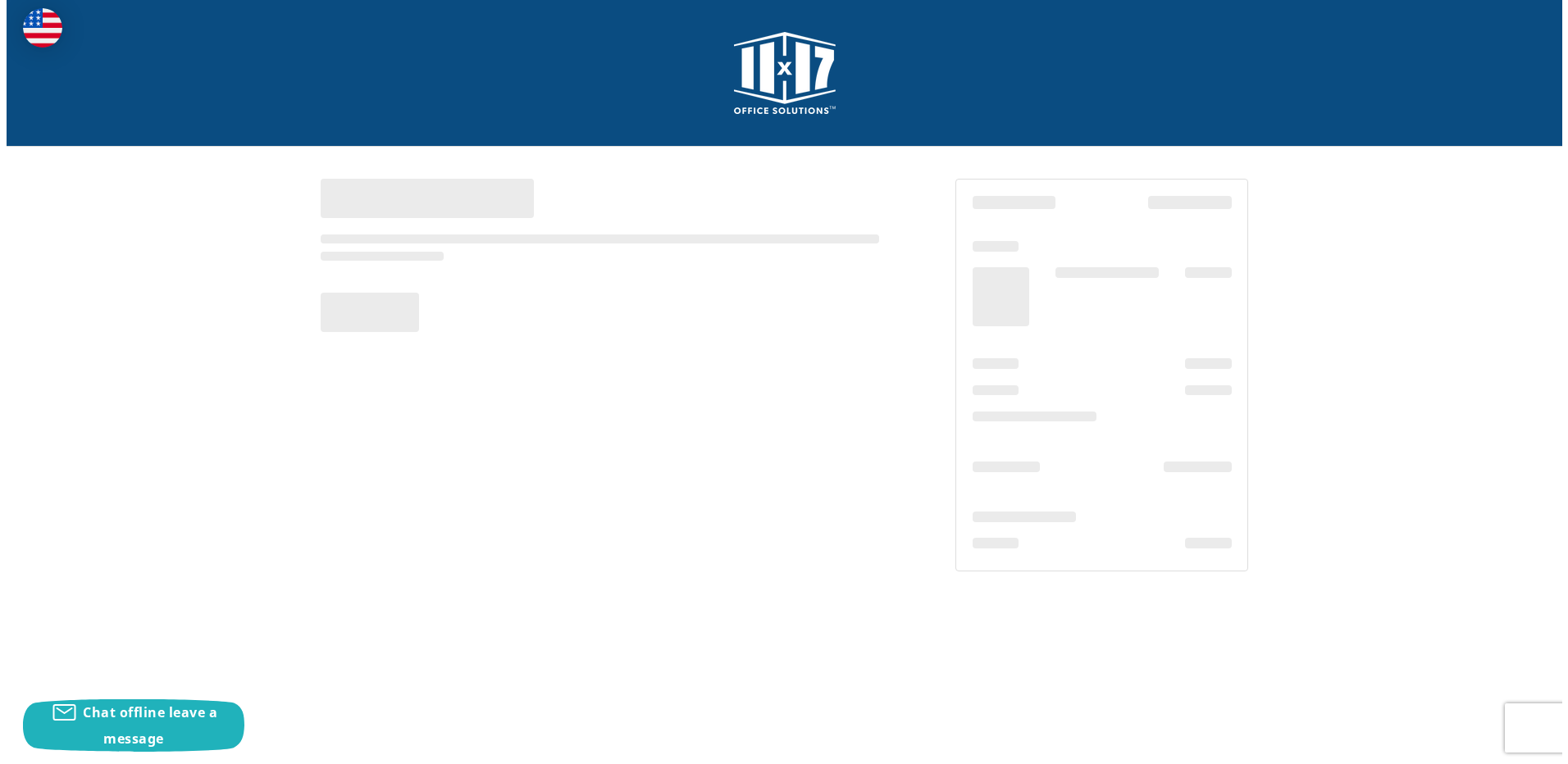
scroll to position [0, 0]
